Goal: Use online tool/utility: Use online tool/utility

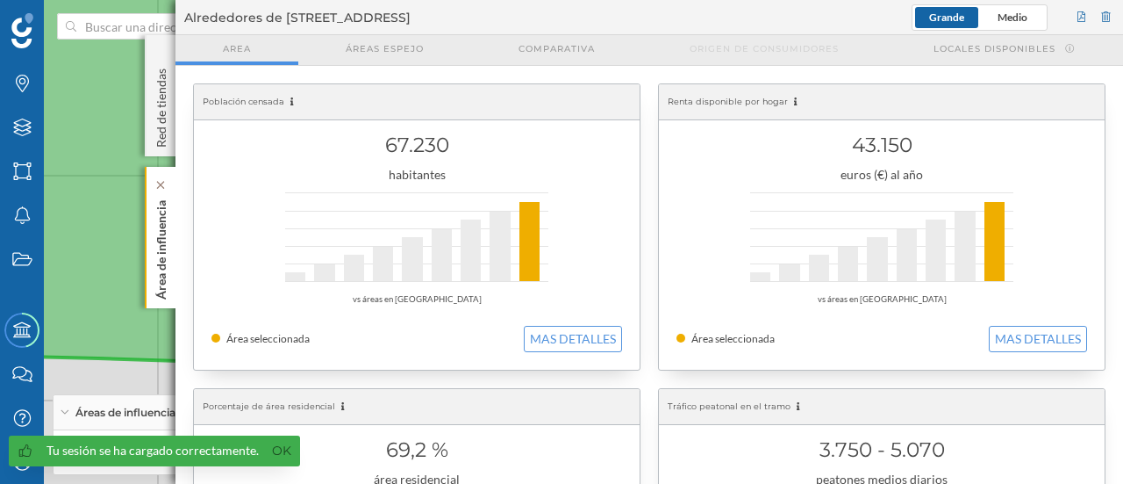
click at [160, 242] on p "Área de influencia" at bounding box center [162, 246] width 18 height 106
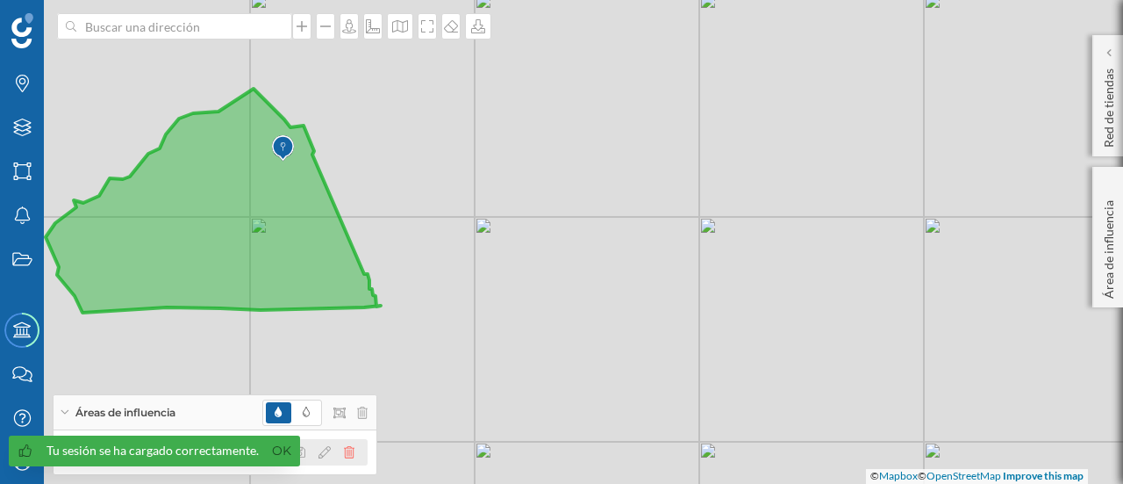
click at [354, 448] on icon at bounding box center [349, 452] width 11 height 12
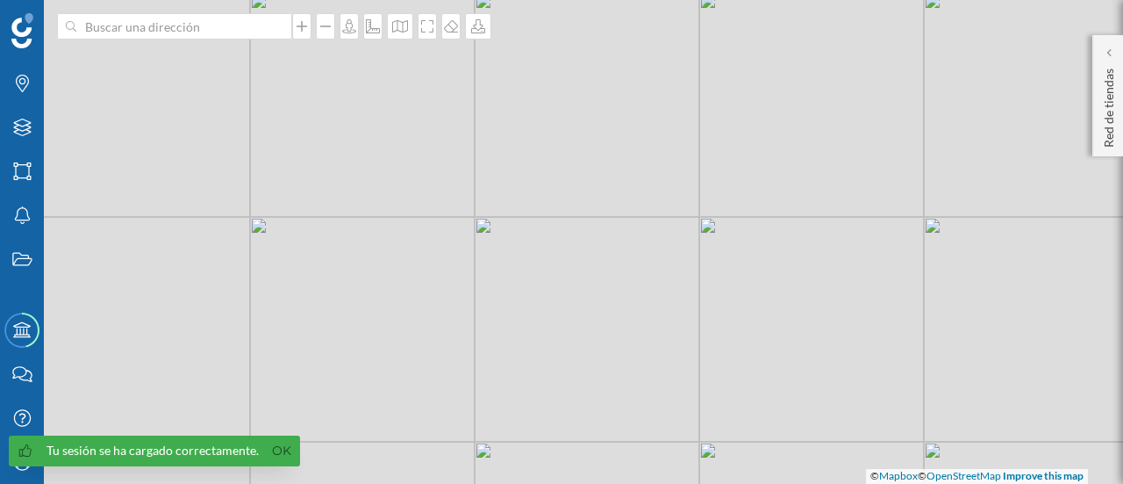
click at [231, 43] on div "© Mapbox © OpenStreetMap Improve this map" at bounding box center [561, 242] width 1123 height 484
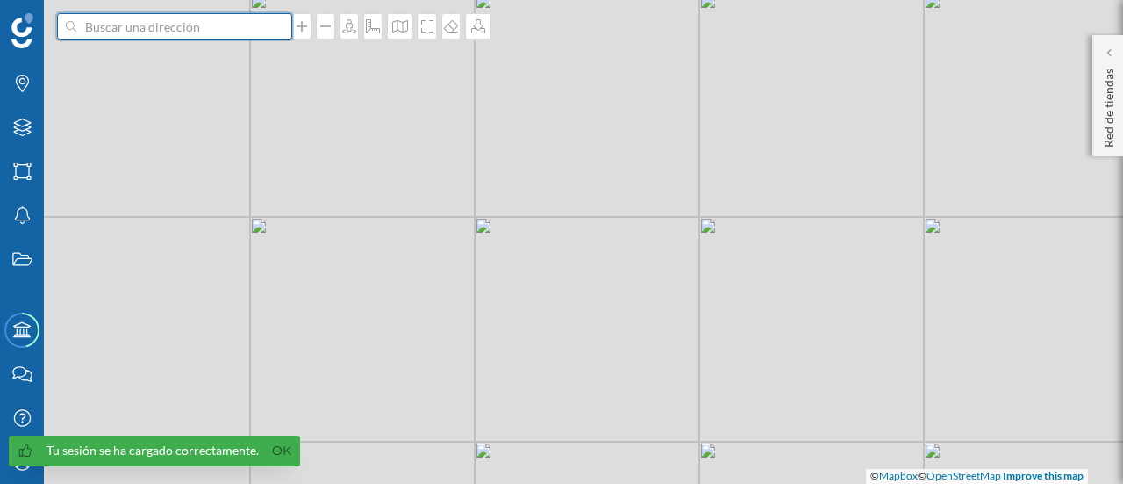
click at [204, 31] on input at bounding box center [174, 26] width 197 height 26
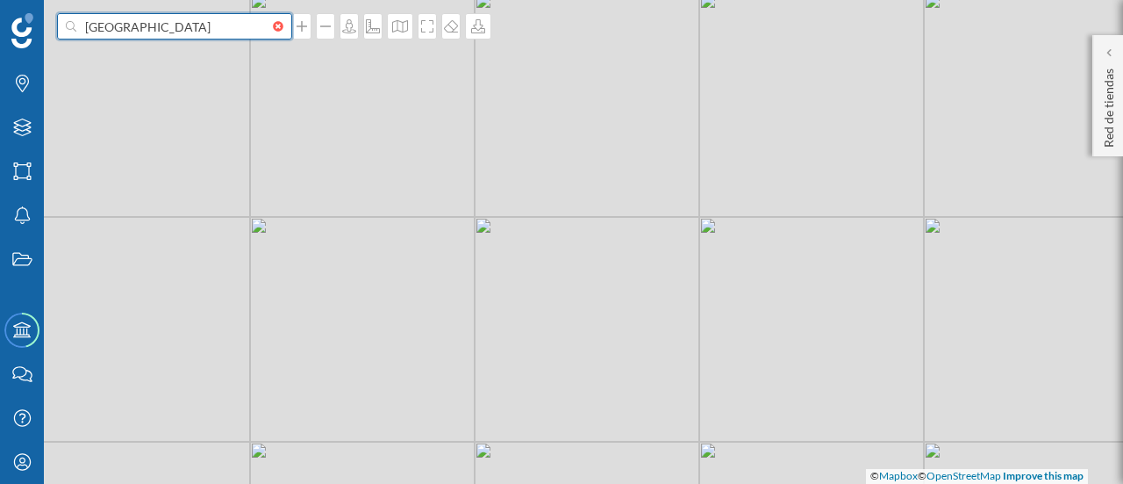
type input "[GEOGRAPHIC_DATA]"
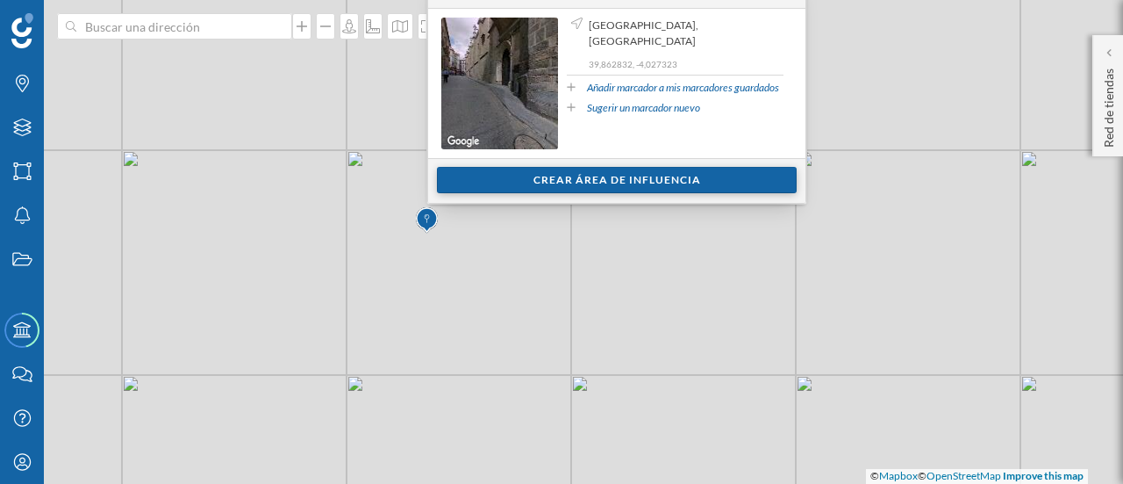
click at [560, 175] on div "Crear área de influencia" at bounding box center [617, 180] width 360 height 26
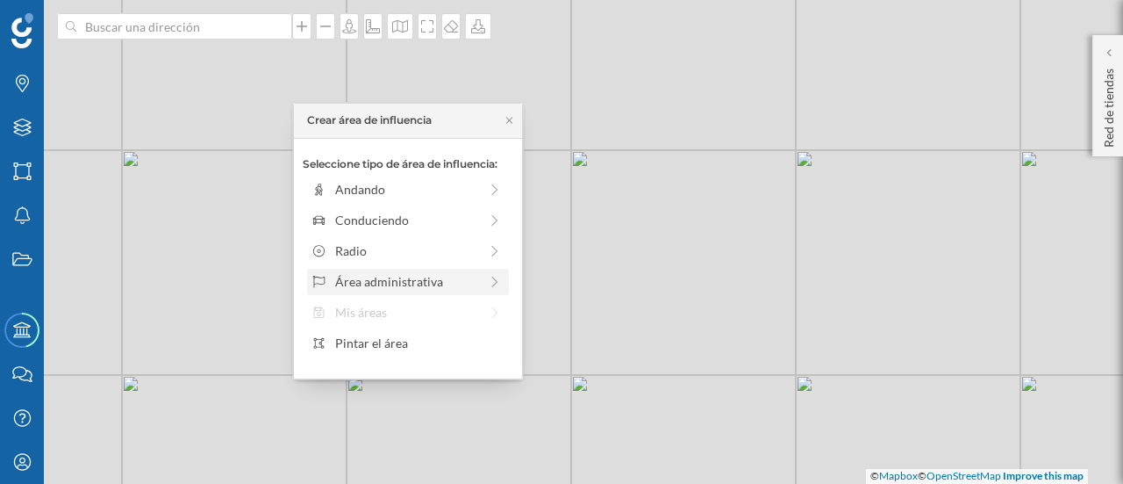
click at [484, 280] on div "Área administrativa" at bounding box center [407, 281] width 191 height 18
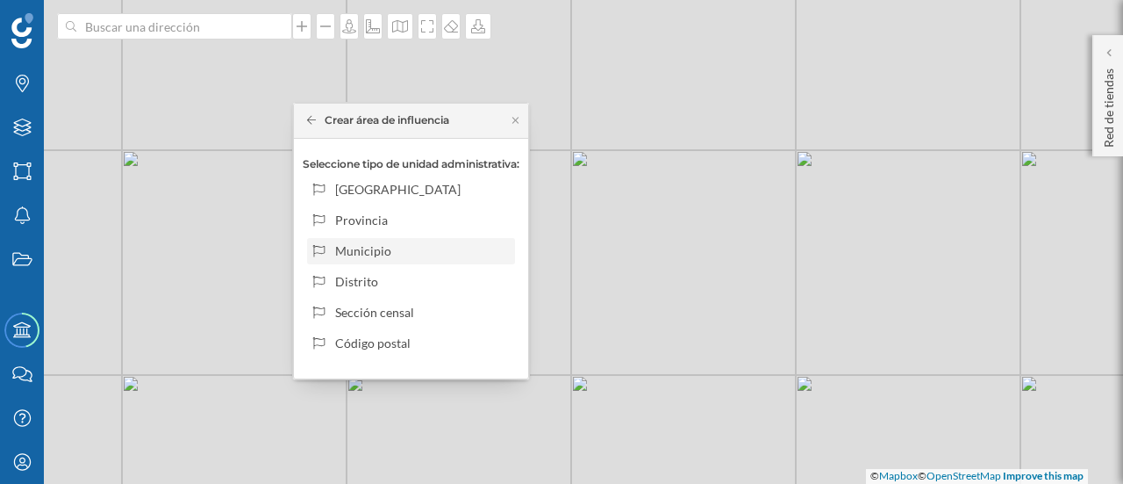
click at [469, 253] on div "Municipio" at bounding box center [421, 250] width 173 height 18
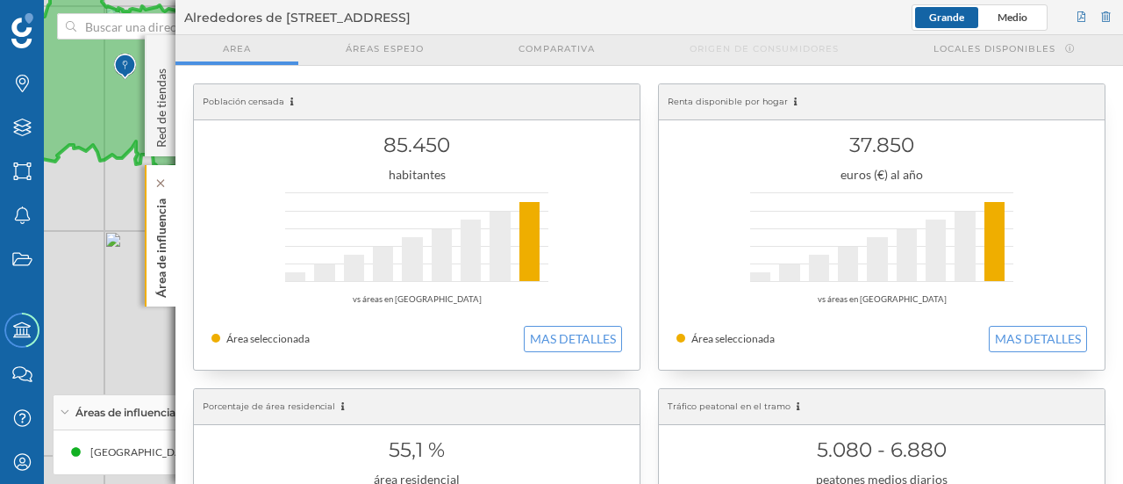
click at [169, 233] on p "Área de influencia" at bounding box center [162, 244] width 18 height 106
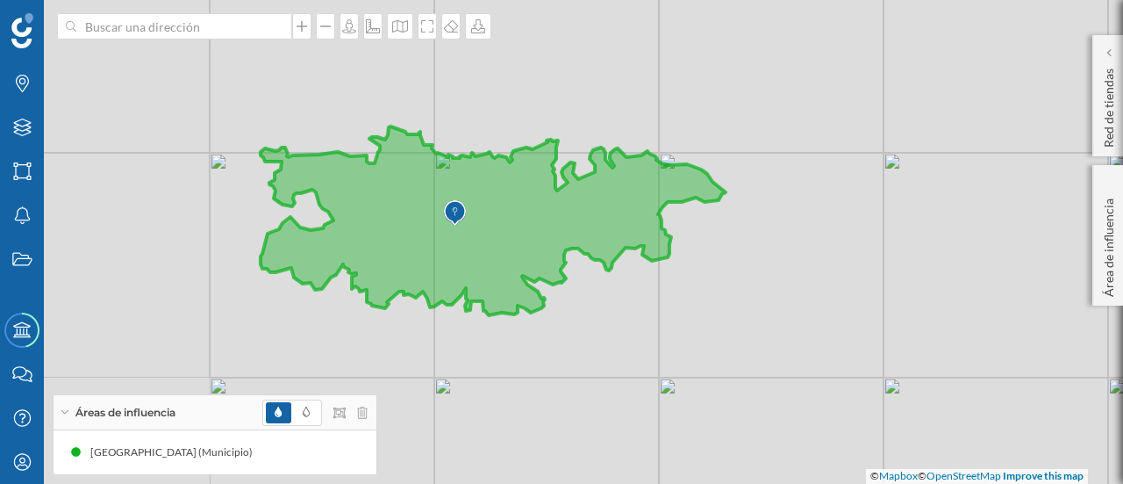
drag, startPoint x: 404, startPoint y: 168, endPoint x: 734, endPoint y: 313, distance: 360.7
click at [734, 313] on div "© Mapbox © OpenStreetMap Improve this map" at bounding box center [561, 242] width 1123 height 484
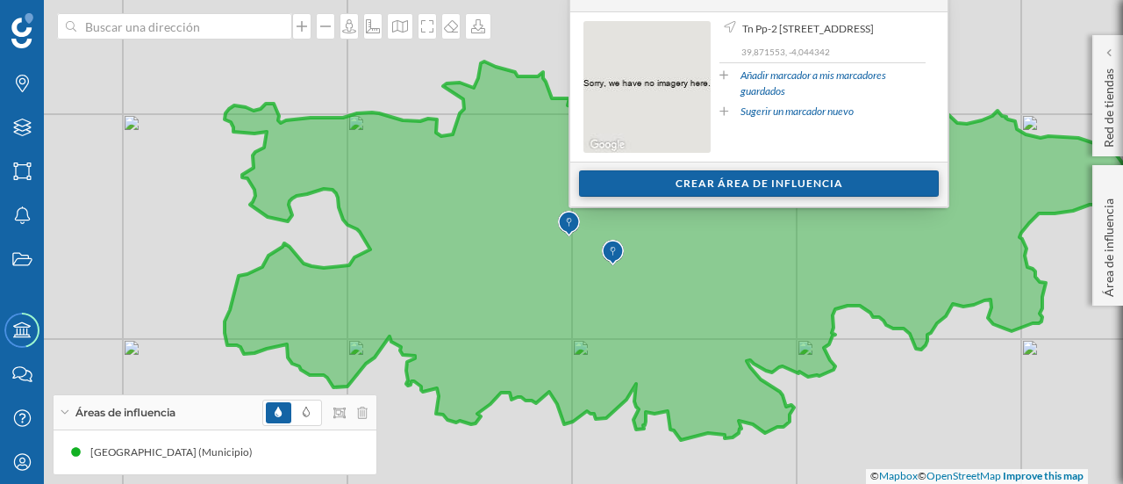
click at [659, 185] on div "Crear área de influencia" at bounding box center [759, 183] width 360 height 26
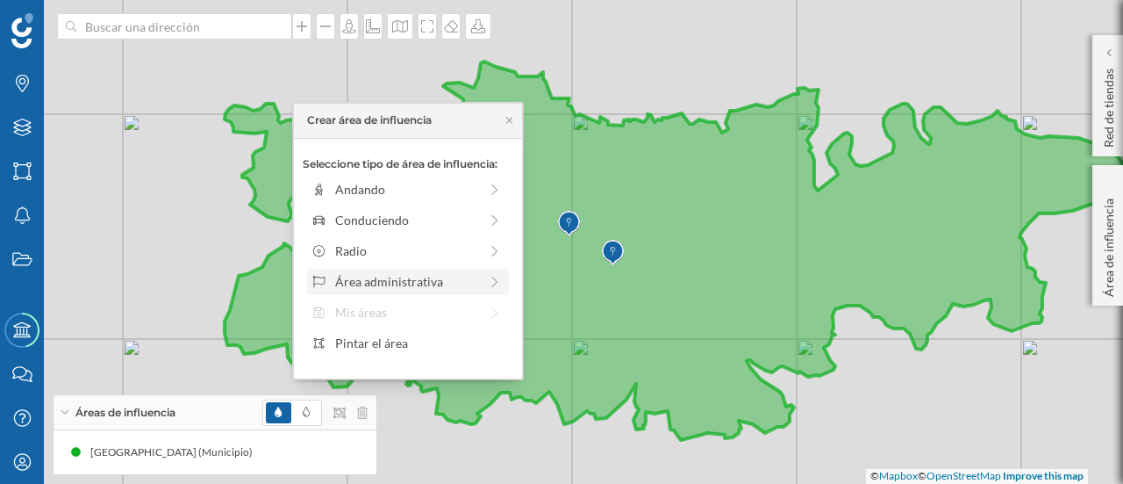
click at [502, 276] on icon at bounding box center [495, 282] width 16 height 12
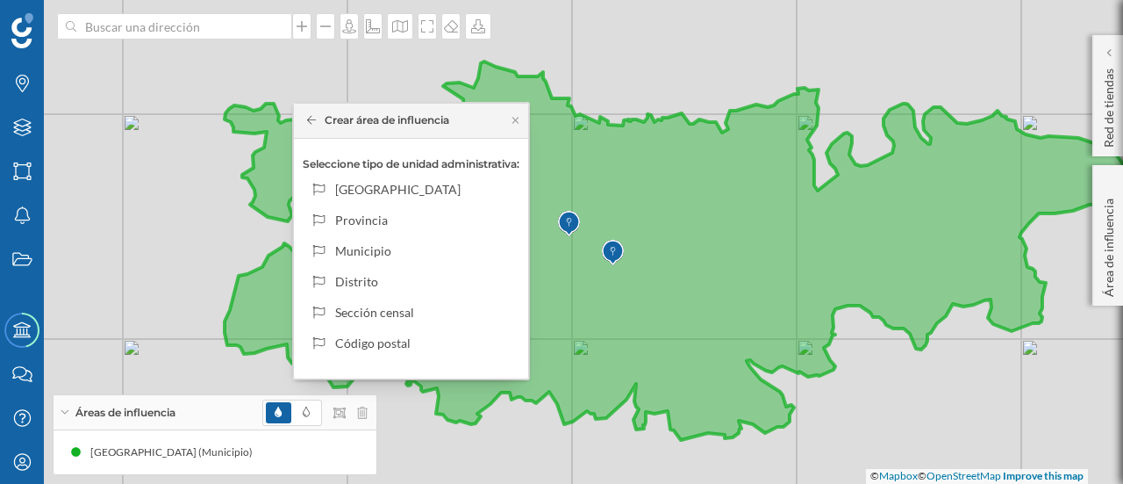
click at [521, 125] on div "Crear área de influencia" at bounding box center [411, 121] width 234 height 35
click at [522, 121] on icon at bounding box center [515, 120] width 13 height 11
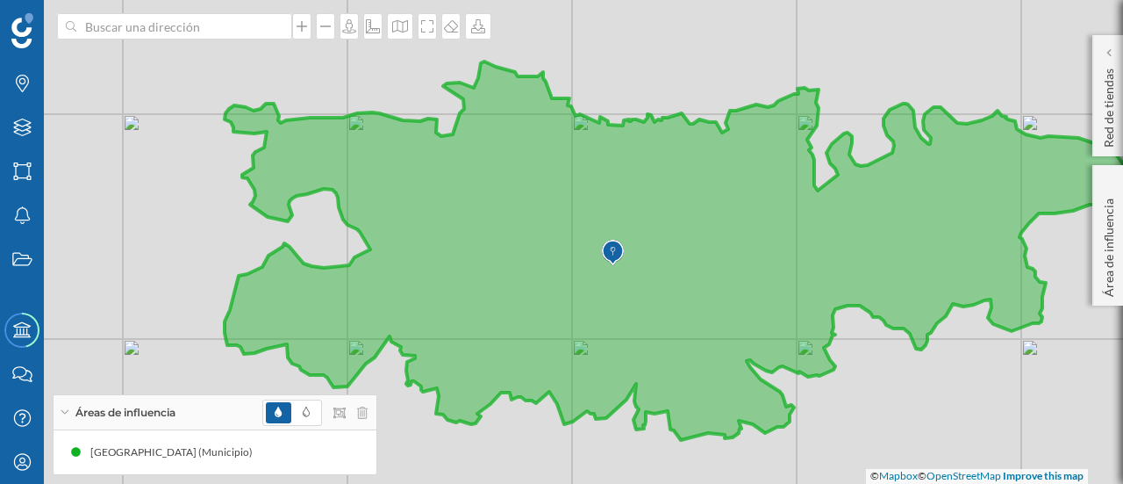
click at [618, 254] on img at bounding box center [613, 252] width 22 height 35
